Goal: Information Seeking & Learning: Learn about a topic

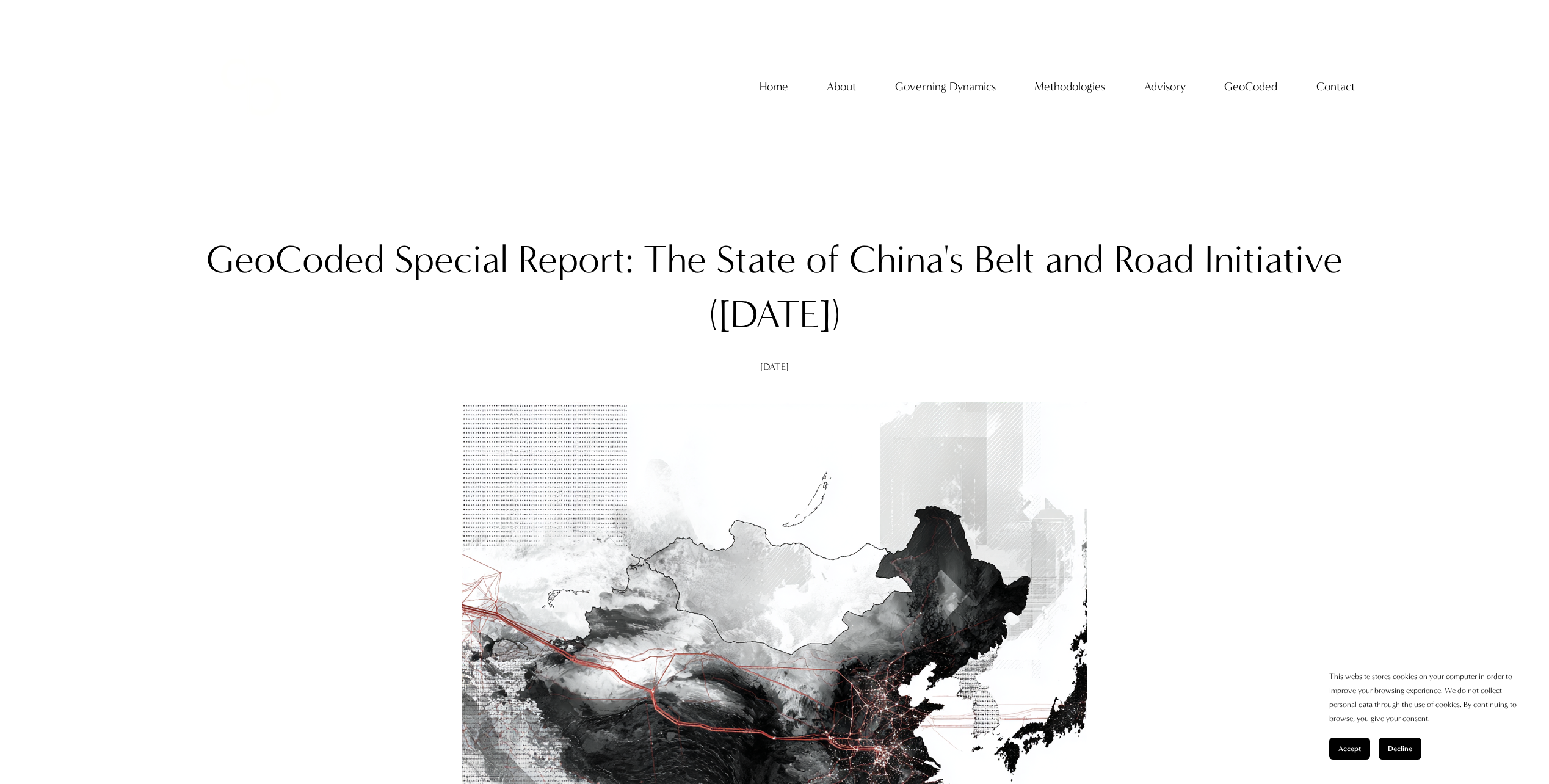
click at [411, 418] on div at bounding box center [775, 714] width 1151 height 625
click at [765, 98] on link "Home" at bounding box center [774, 87] width 28 height 23
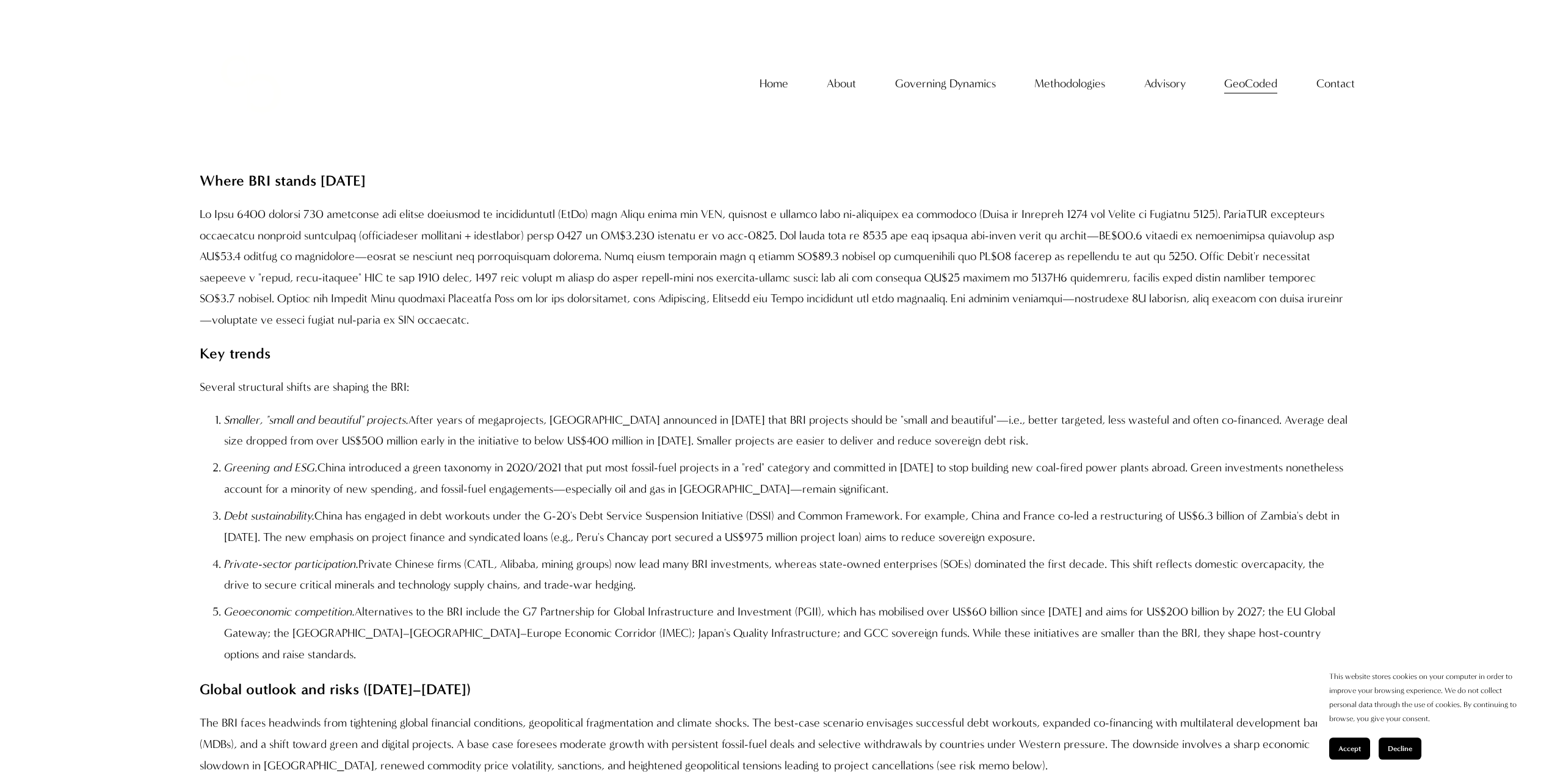
scroll to position [1038, 0]
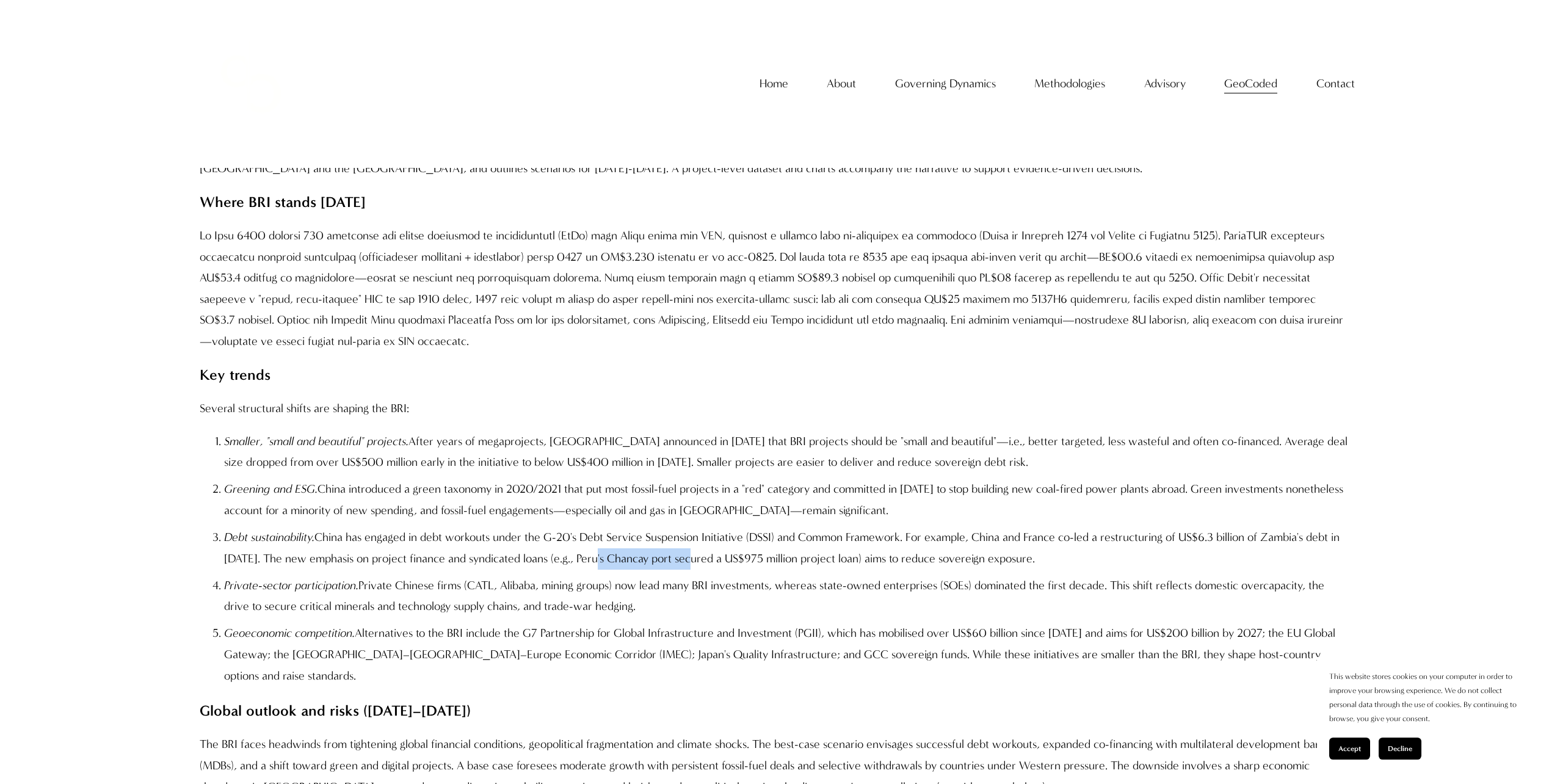
drag, startPoint x: 689, startPoint y: 559, endPoint x: 594, endPoint y: 555, distance: 95.1
click at [594, 555] on p "Debt sustainability. China has engaged in debt workouts under the G-20's Debt S…" at bounding box center [787, 547] width 1126 height 42
copy p "Peru's Chancay port"
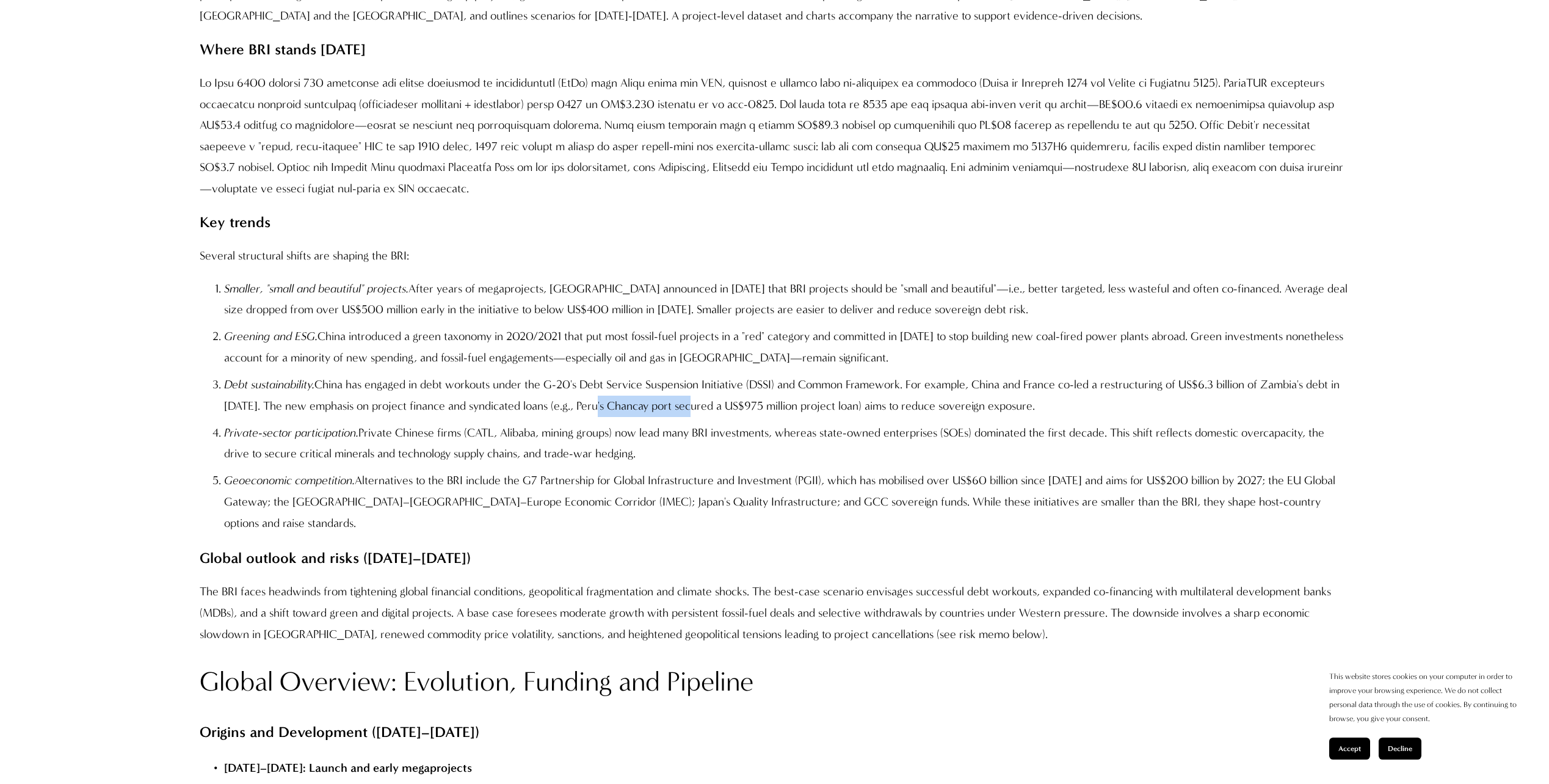
scroll to position [1221, 0]
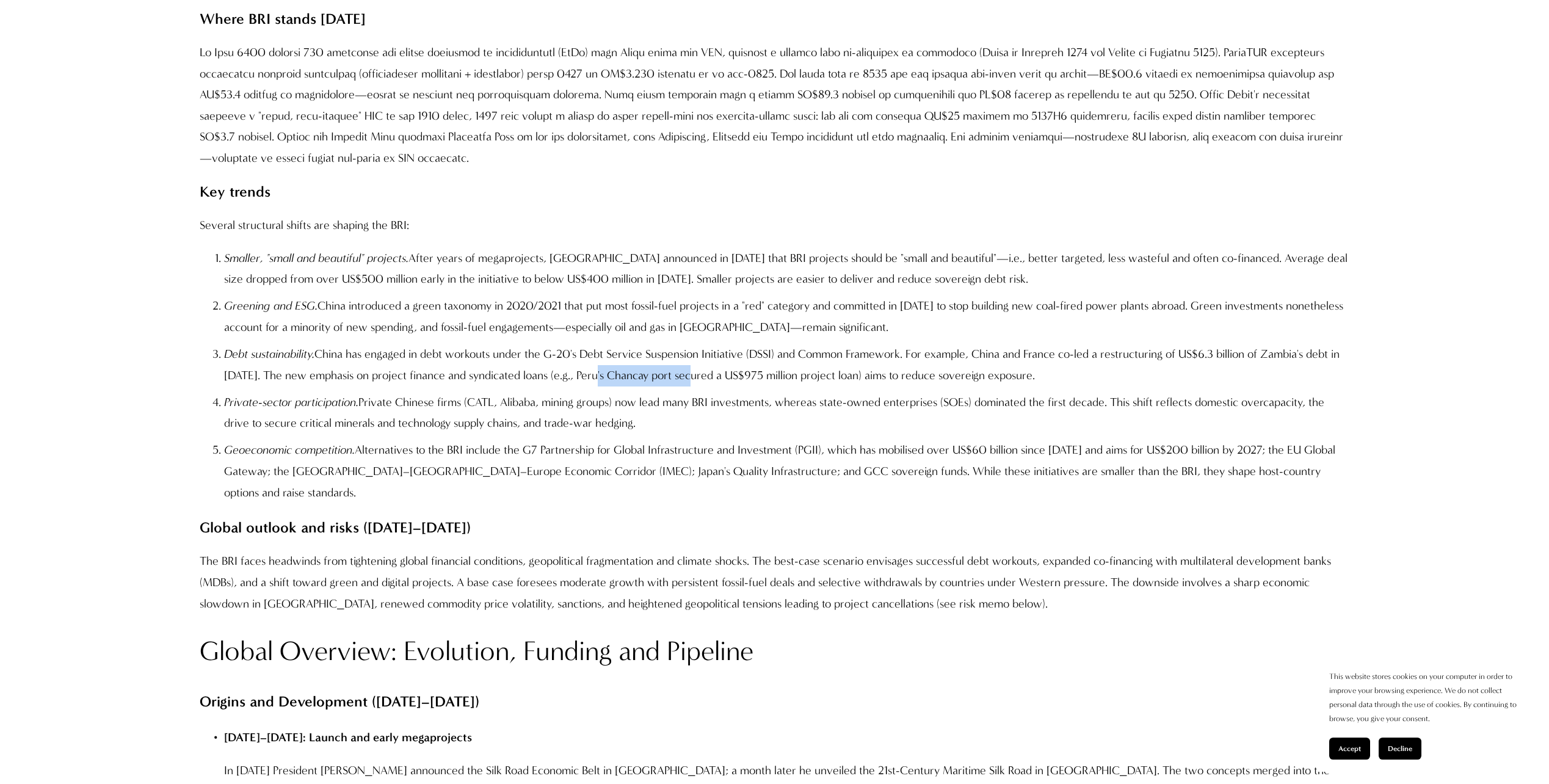
click at [706, 433] on p "Private-sector participation. Private Chinese firms (CATL, Alibaba, mining grou…" at bounding box center [787, 413] width 1126 height 42
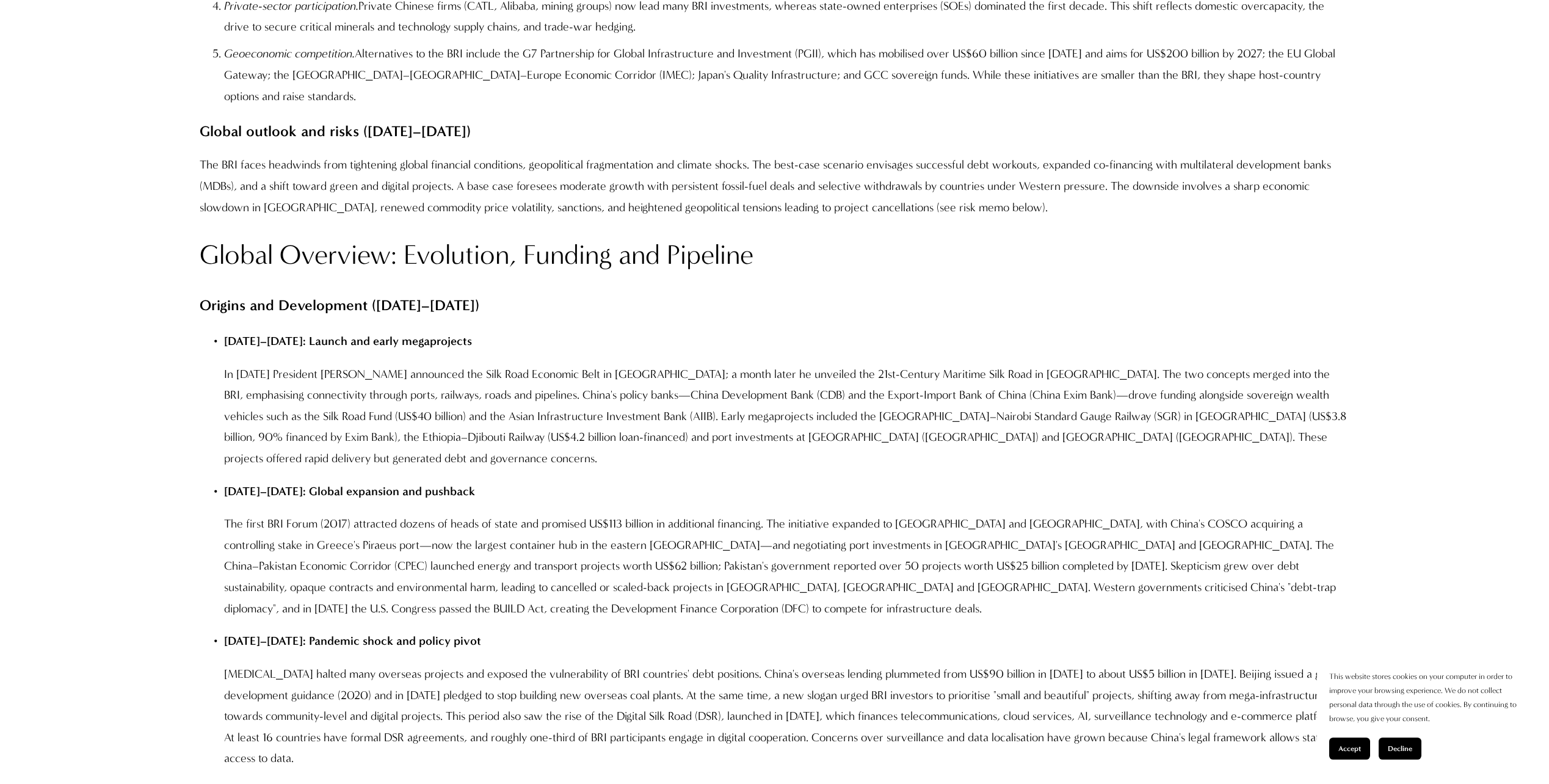
scroll to position [1648, 0]
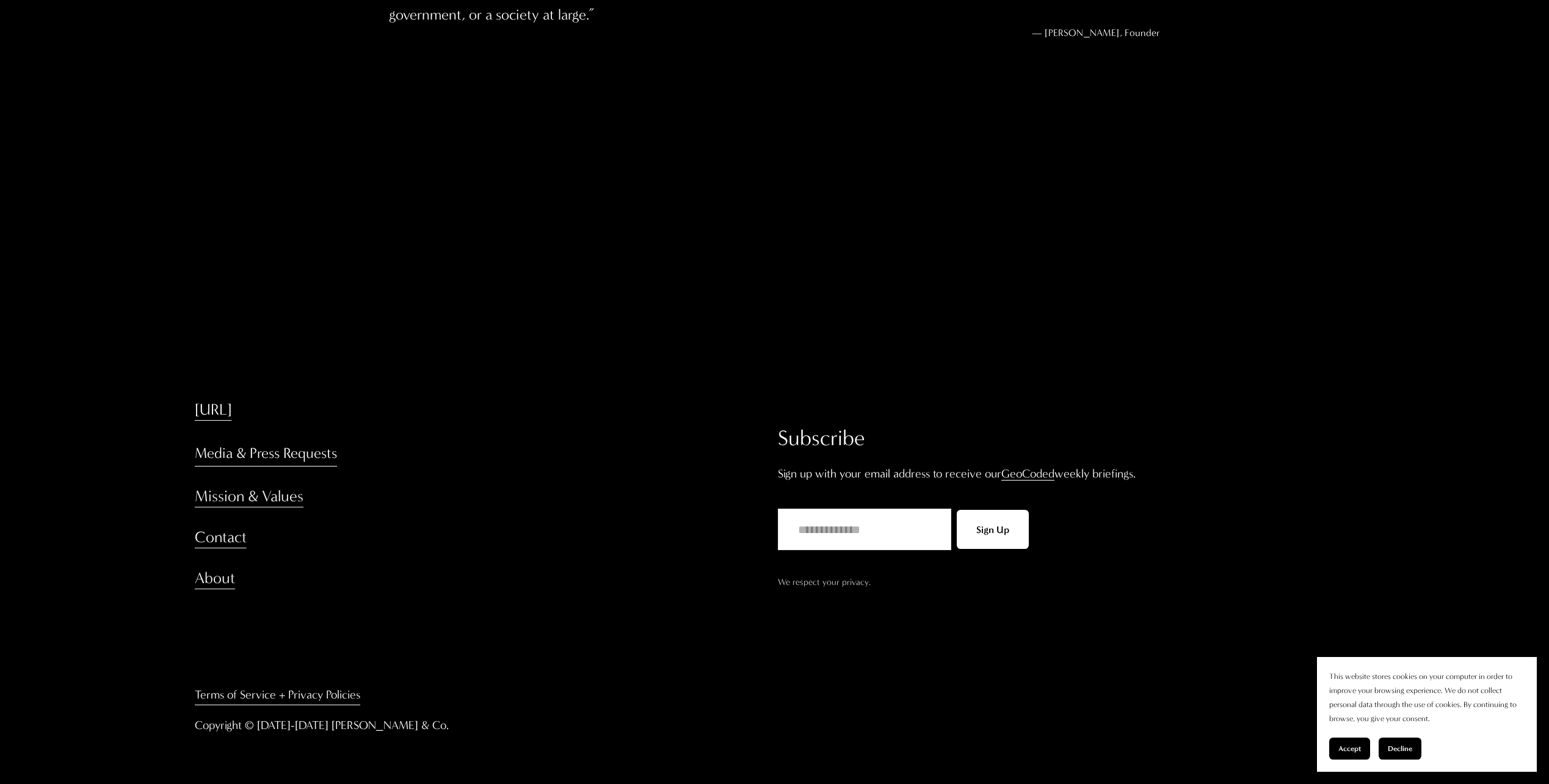
scroll to position [2786, 0]
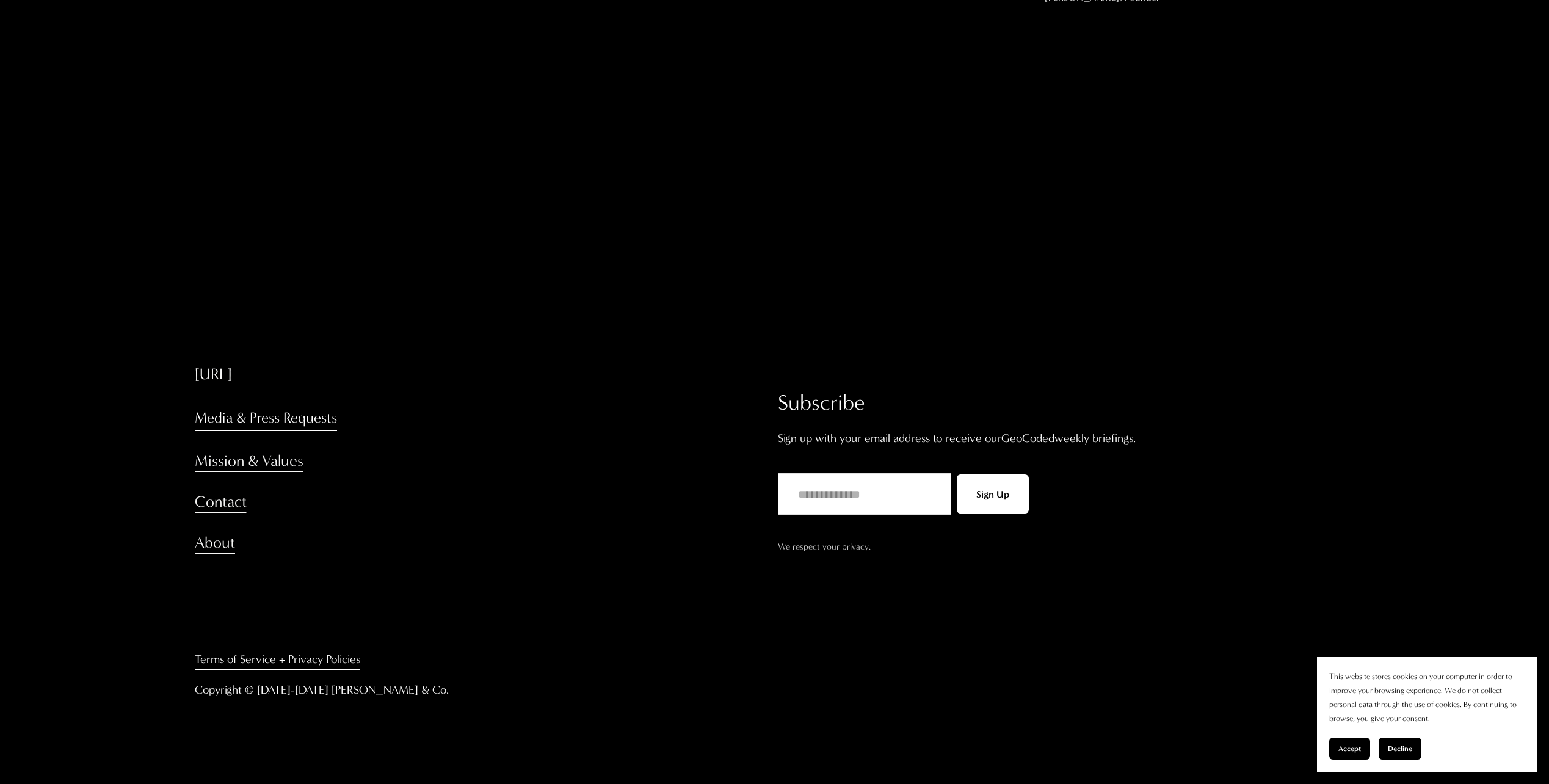
click at [219, 542] on link "About" at bounding box center [215, 543] width 40 height 22
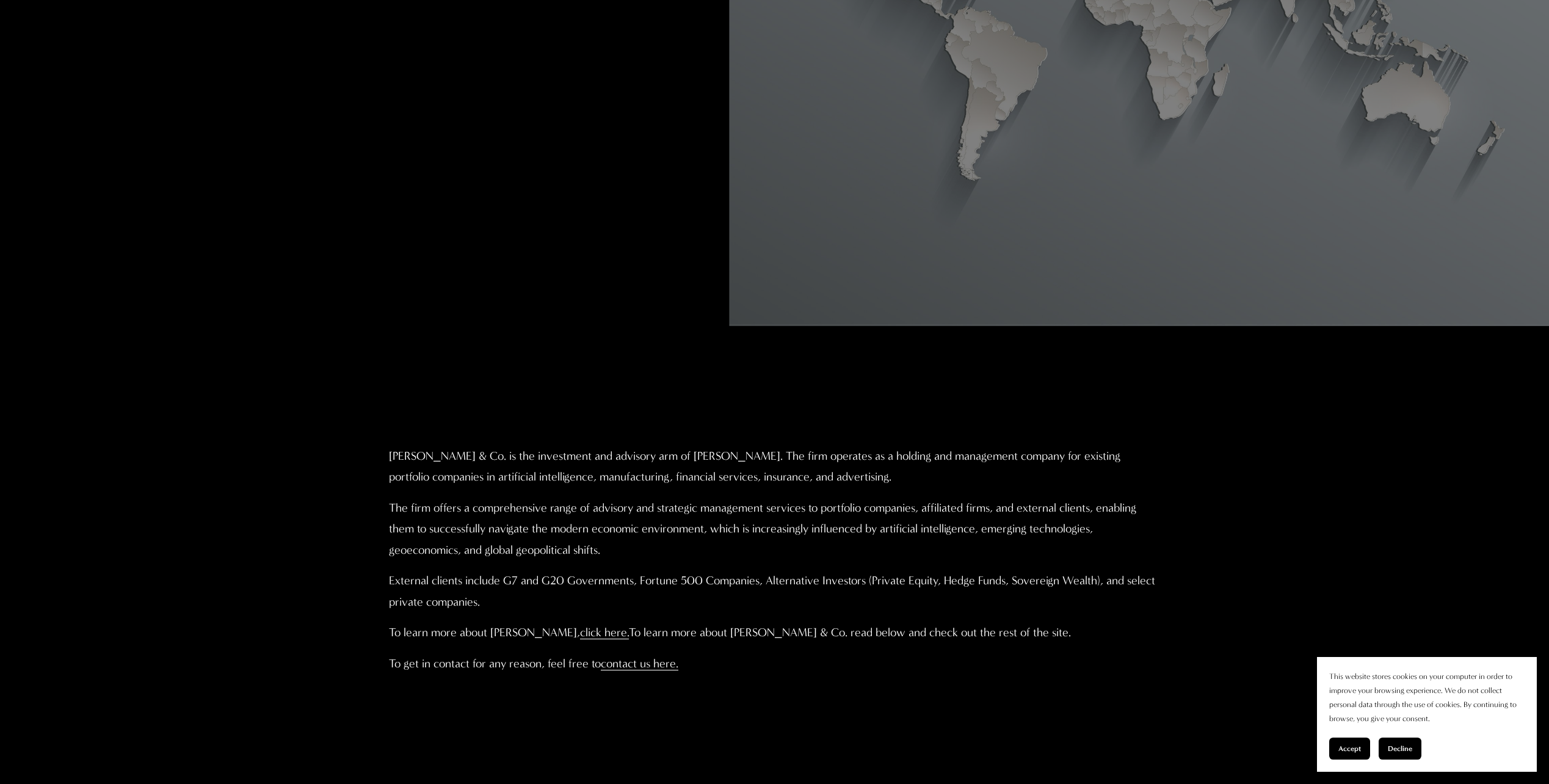
scroll to position [550, 0]
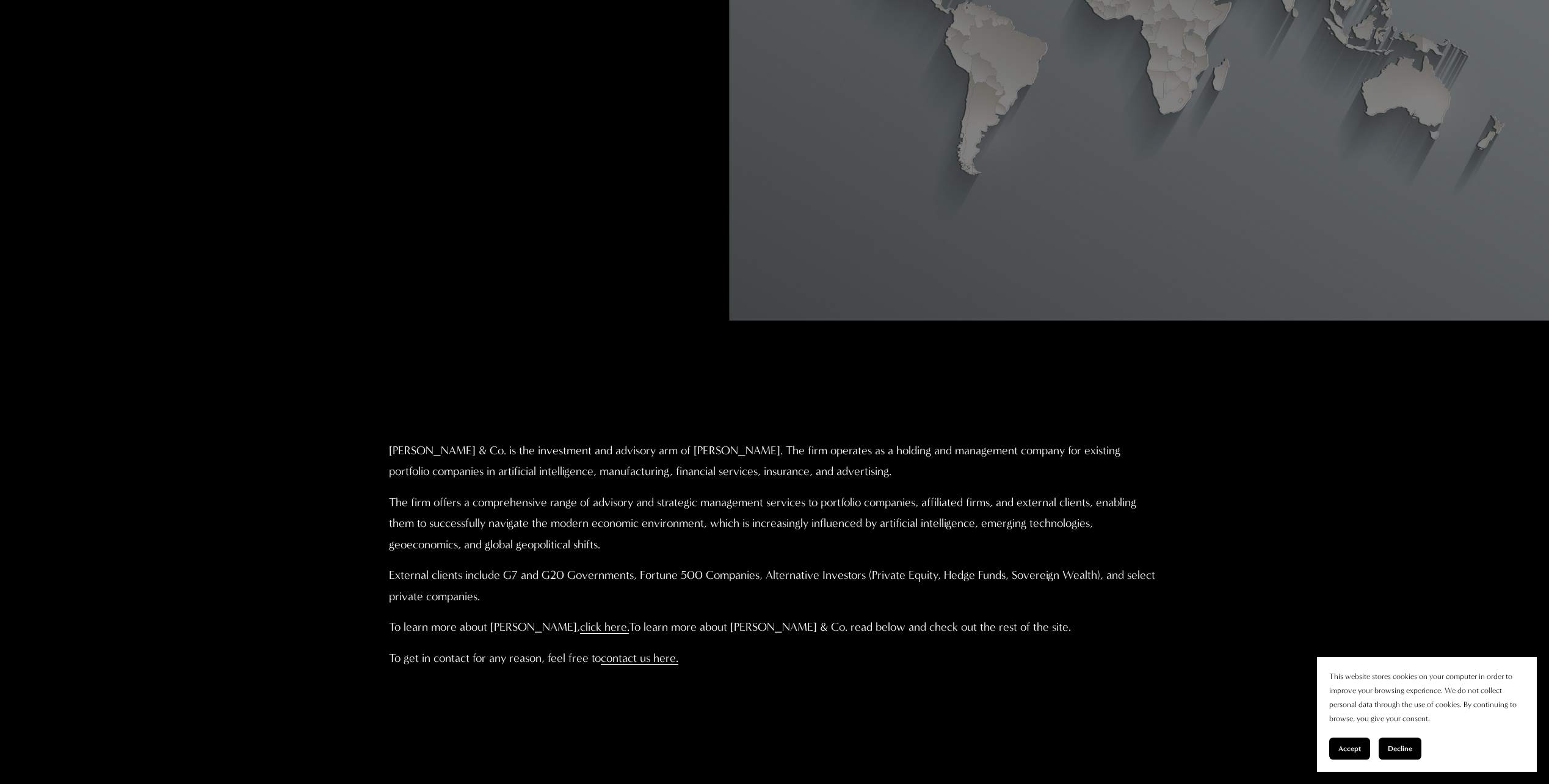
click at [629, 626] on link "click here." at bounding box center [605, 626] width 49 height 13
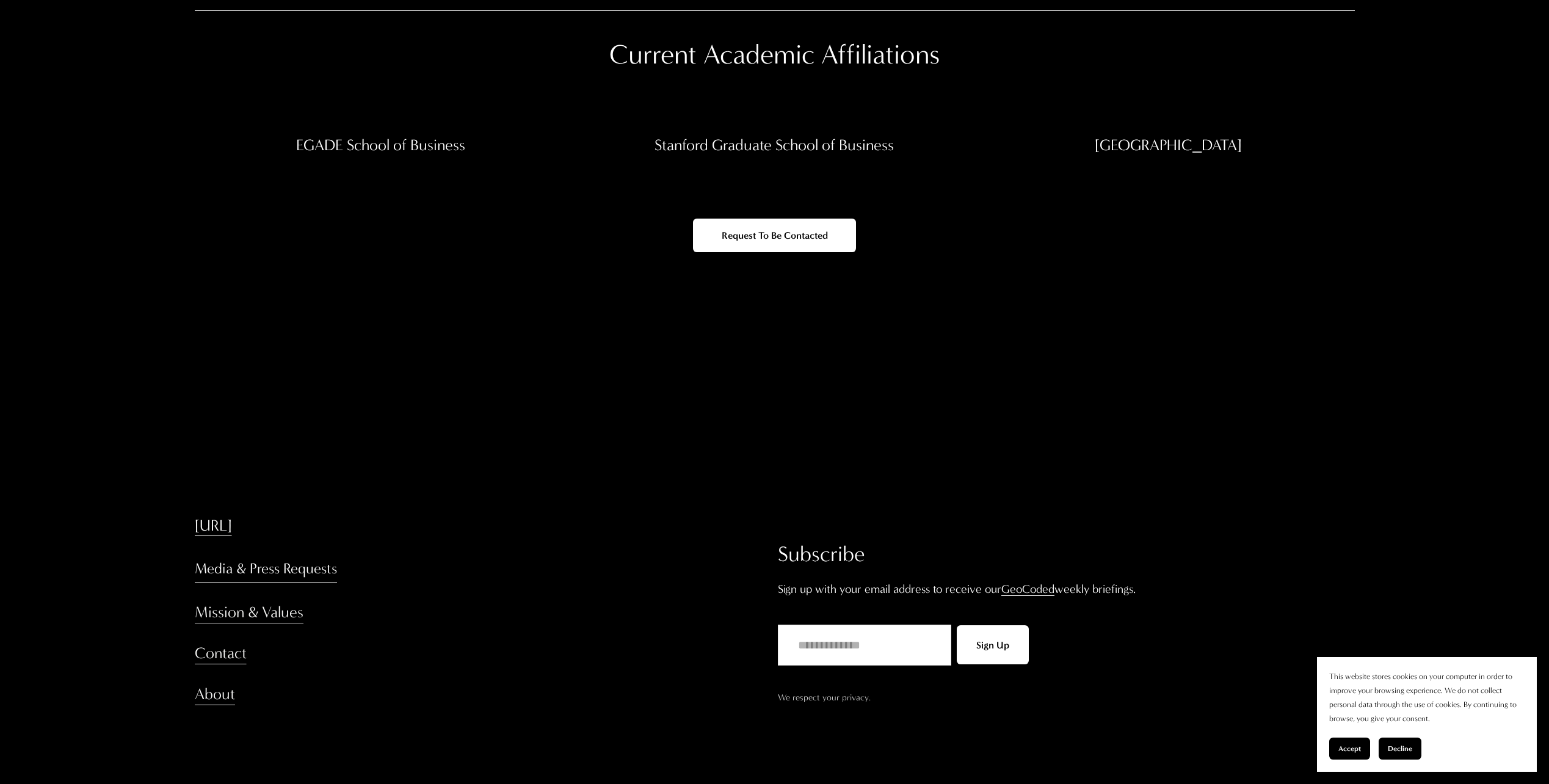
scroll to position [4419, 0]
